Goal: Task Accomplishment & Management: Manage account settings

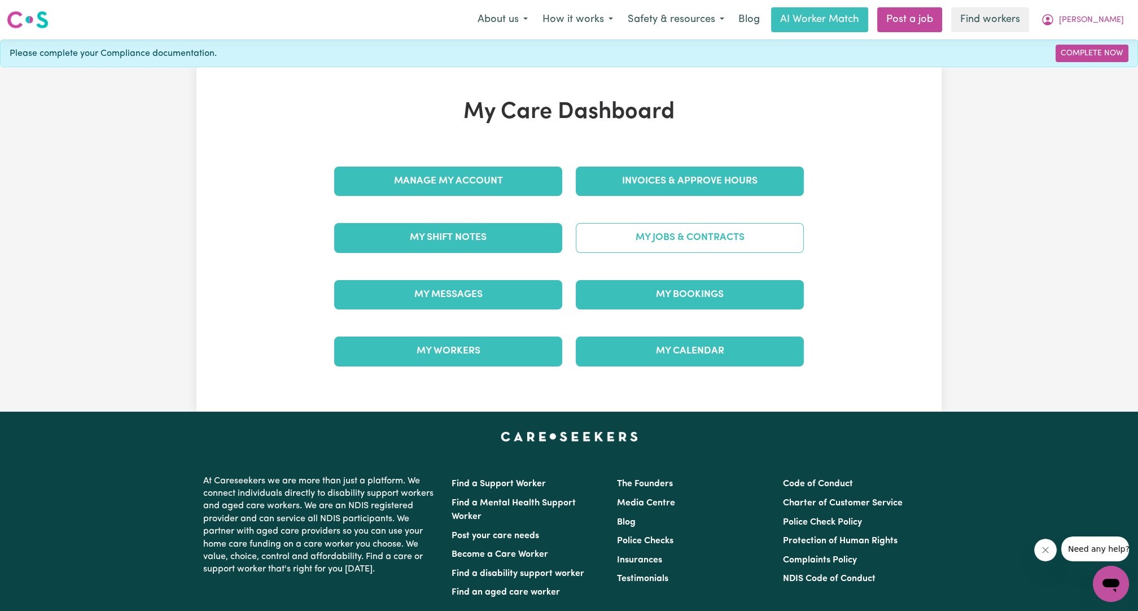
click at [677, 227] on link "My Jobs & Contracts" at bounding box center [690, 237] width 228 height 29
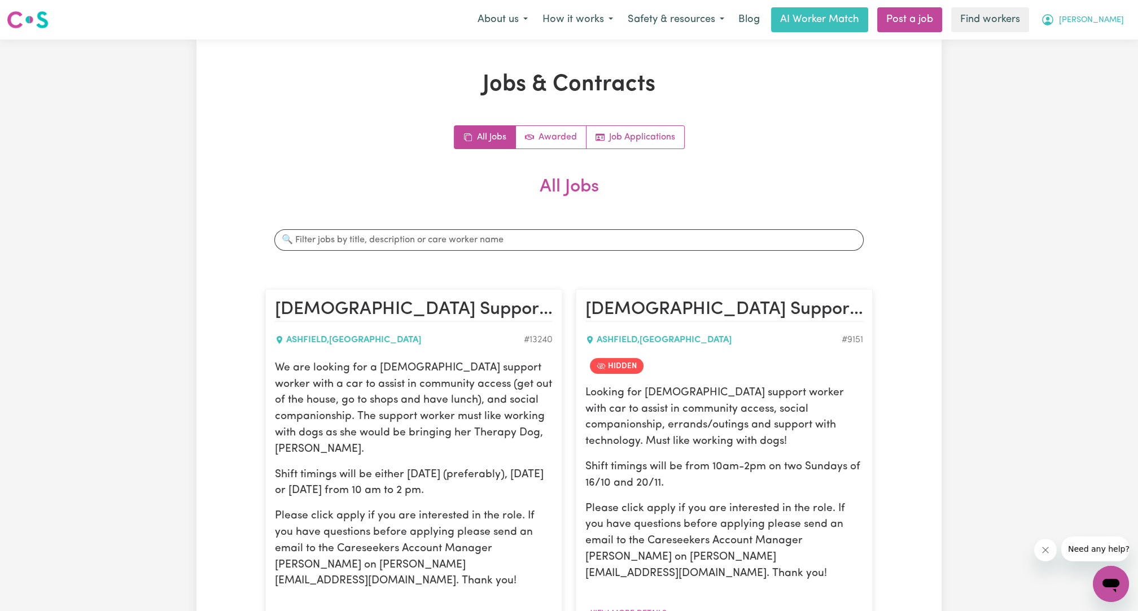
click at [1094, 27] on button "[PERSON_NAME]" at bounding box center [1083, 20] width 98 height 24
click at [1080, 47] on link "My Dashboard" at bounding box center [1086, 43] width 89 height 21
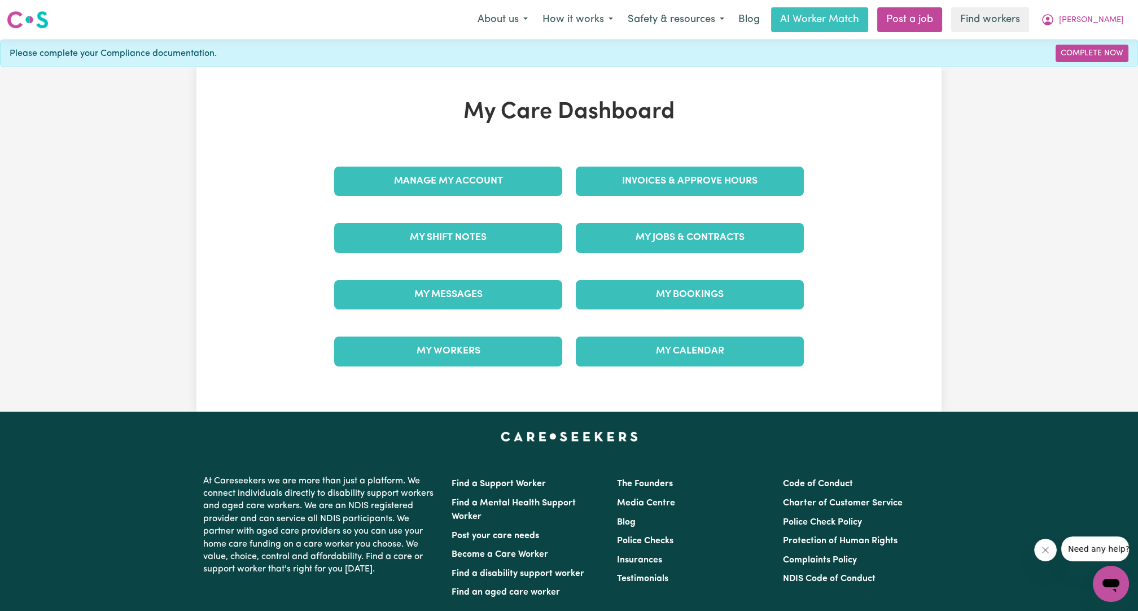
click at [759, 197] on div "Invoices & Approve Hours" at bounding box center [690, 181] width 242 height 56
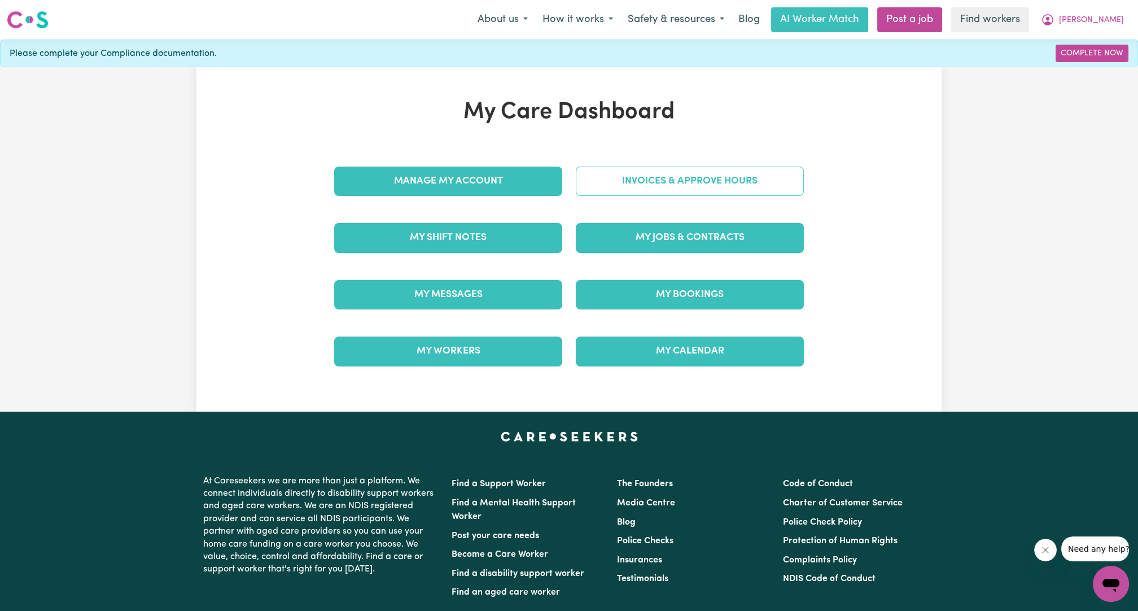
click at [748, 186] on link "Invoices & Approve Hours" at bounding box center [690, 181] width 228 height 29
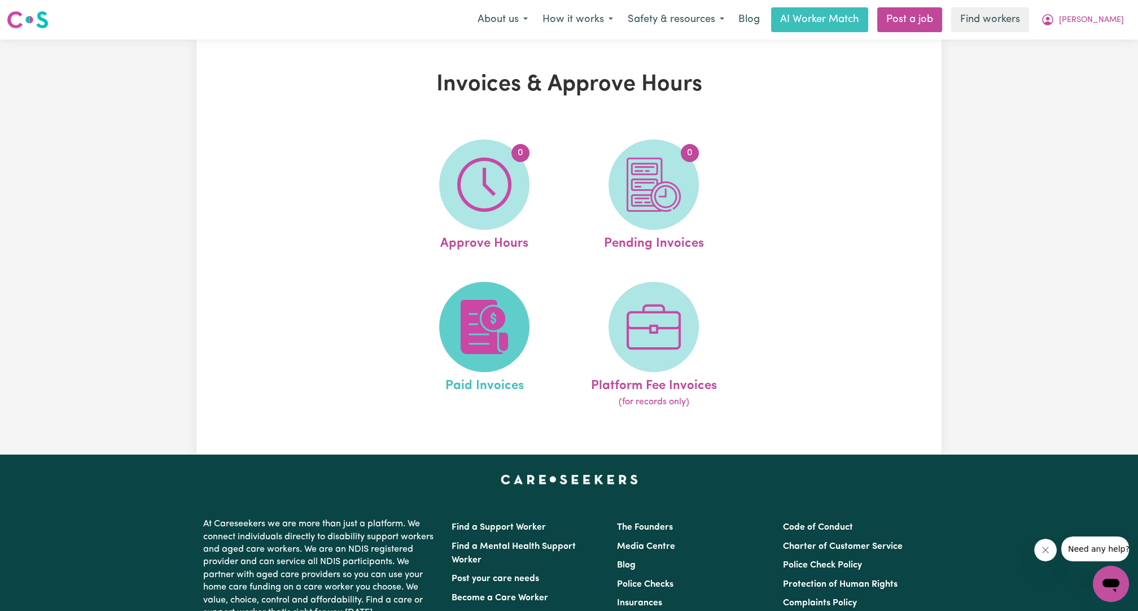
click at [464, 314] on img at bounding box center [484, 327] width 54 height 54
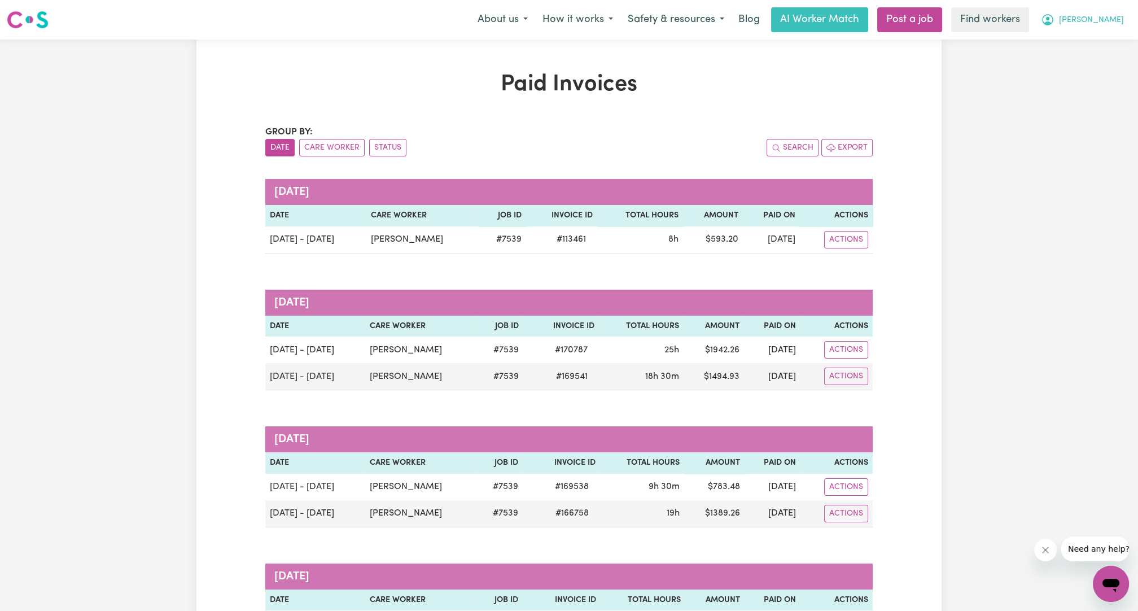
click at [1118, 32] on div "About us How it works Safety & resources Blog AI Worker Match Post a job Find w…" at bounding box center [800, 19] width 661 height 25
click at [1109, 24] on span "[PERSON_NAME]" at bounding box center [1091, 20] width 65 height 12
click at [1089, 64] on link "Logout" at bounding box center [1086, 64] width 89 height 21
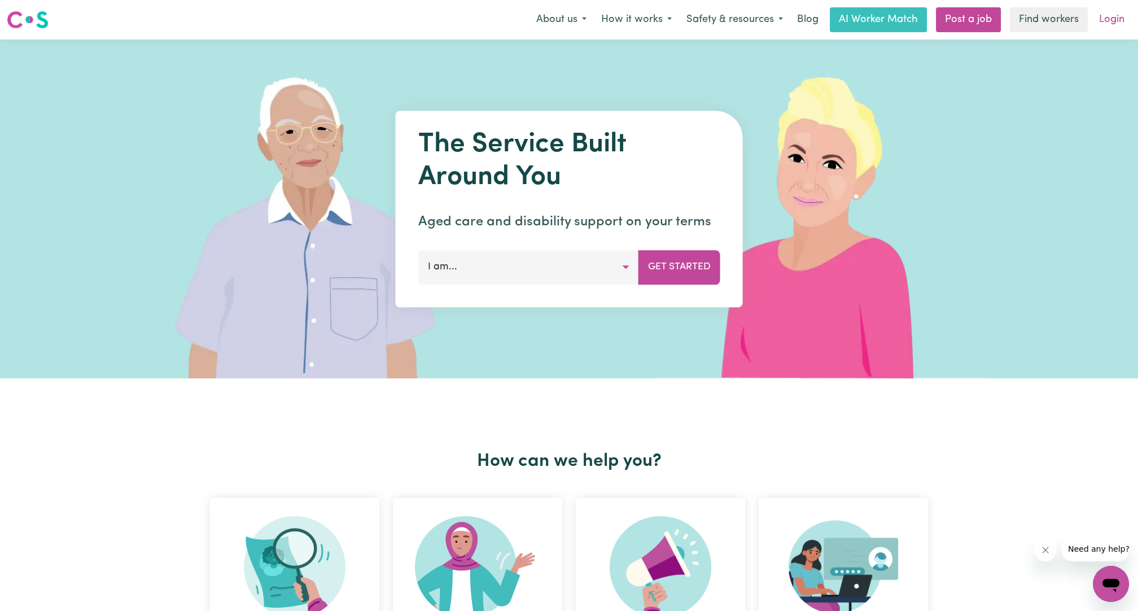
click at [1118, 18] on link "Login" at bounding box center [1111, 19] width 39 height 25
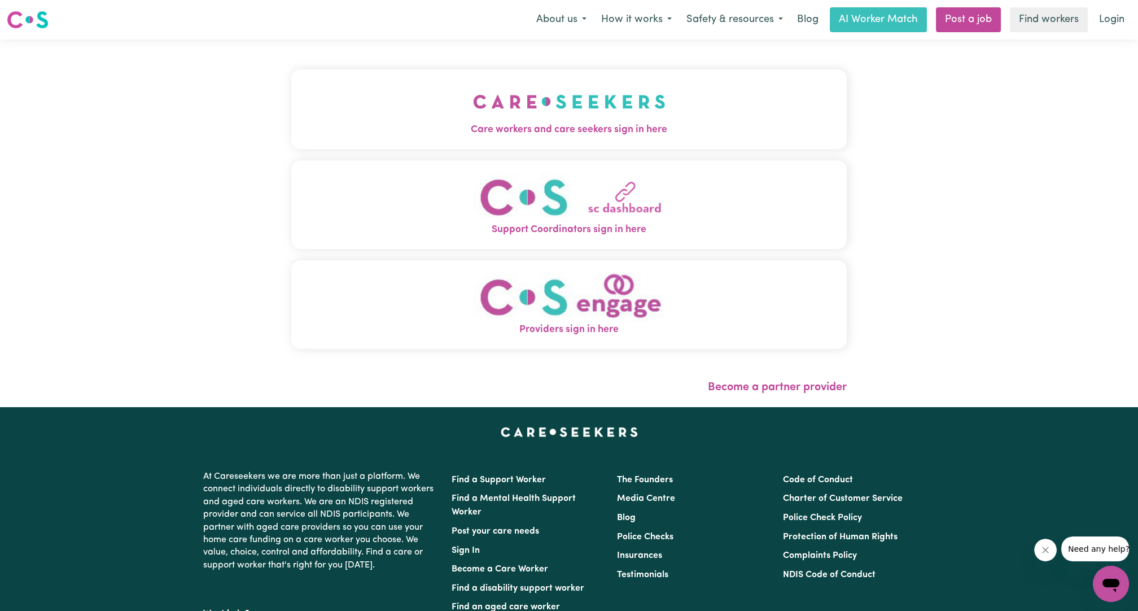
click at [476, 77] on button "Care workers and care seekers sign in here" at bounding box center [569, 108] width 556 height 79
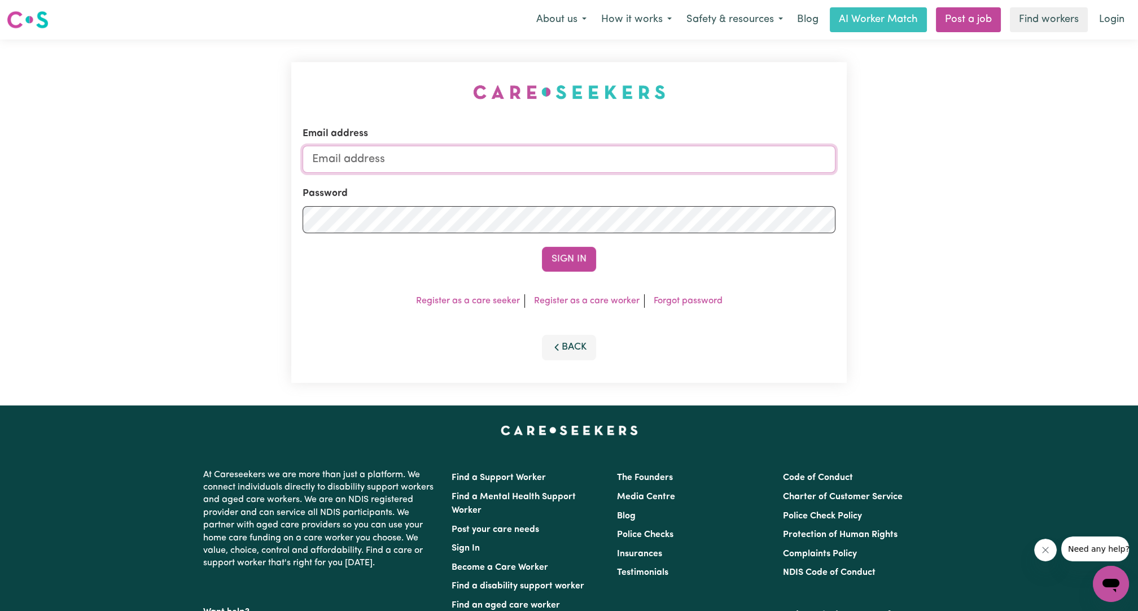
click at [475, 164] on input "Email address" at bounding box center [569, 159] width 533 height 27
drag, startPoint x: 370, startPoint y: 157, endPoint x: 649, endPoint y: 159, distance: 278.3
click at [642, 162] on input "[EMAIL_ADDRESS][PERSON_NAME][DOMAIN_NAME]" at bounding box center [569, 159] width 533 height 27
type input "[EMAIL_ADDRESS][PERSON_NAME][DOMAIN_NAME]"
click at [581, 274] on div "Email address [EMAIL_ADDRESS][PERSON_NAME][DOMAIN_NAME] Password Sign In Regist…" at bounding box center [569, 222] width 556 height 321
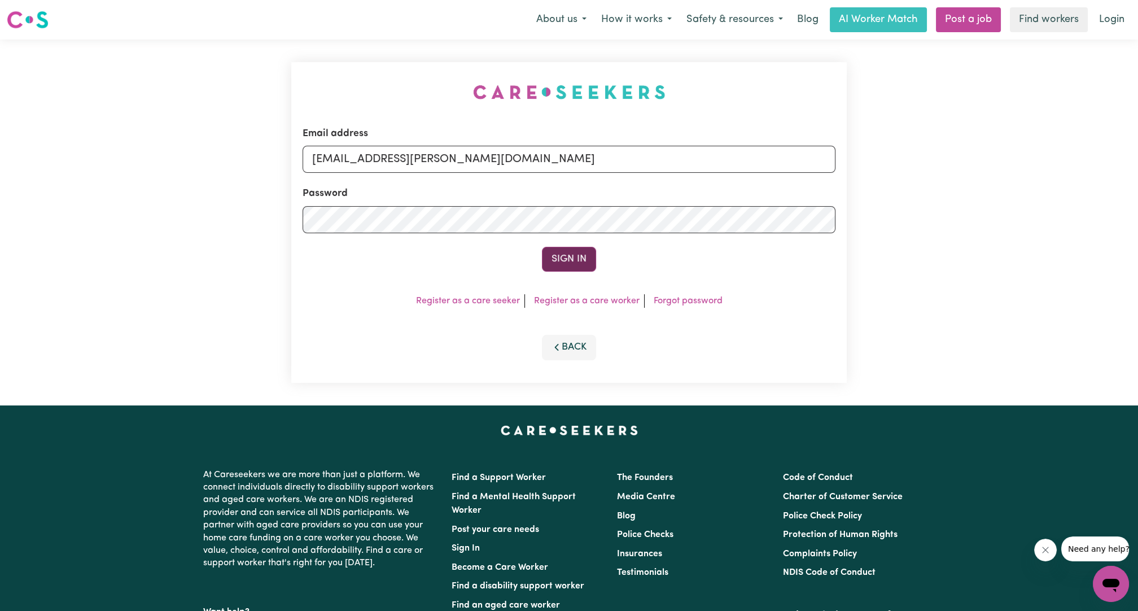
click at [575, 261] on button "Sign In" at bounding box center [569, 259] width 54 height 25
